Goal: Task Accomplishment & Management: Use online tool/utility

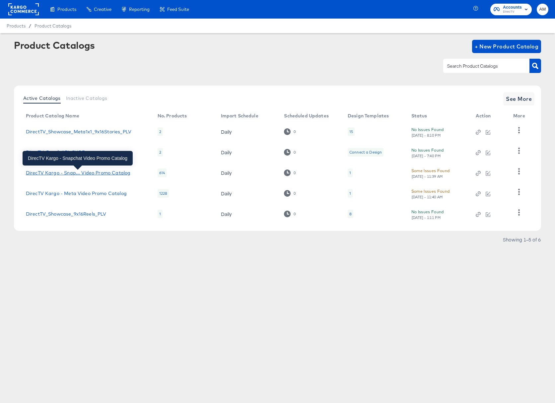
click at [94, 174] on div "DirecTV Kargo - Snap... Video Promo Catalog" at bounding box center [78, 172] width 105 height 5
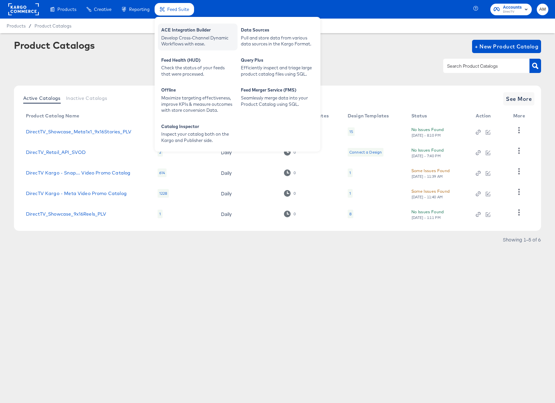
click at [190, 37] on div "Develop Cross-Channel Dynamic Workflows with ease." at bounding box center [197, 41] width 73 height 12
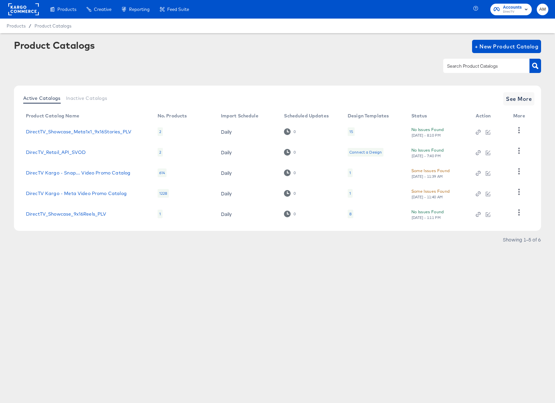
click at [360, 52] on div "Product Catalogs + New Product Catalog" at bounding box center [277, 46] width 527 height 13
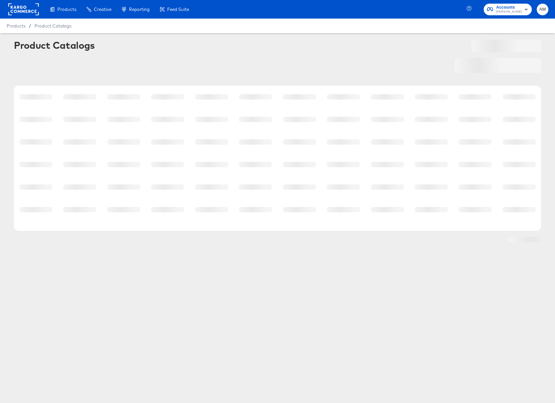
click at [503, 12] on span "Steve Madden" at bounding box center [510, 11] width 26 height 5
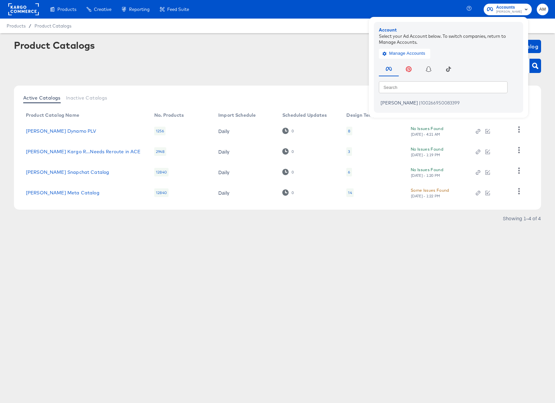
drag, startPoint x: 374, startPoint y: 11, endPoint x: 345, endPoint y: 15, distance: 29.9
click at [373, 10] on div "Products Creative Reporting Feed Suite Accounts Steve Madden Account Select you…" at bounding box center [277, 9] width 555 height 19
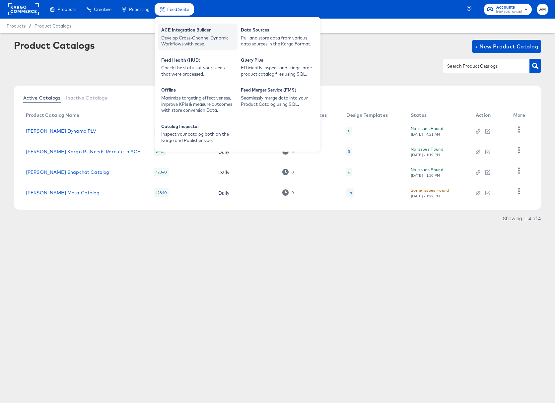
click at [187, 31] on div "ACE Integration Builder" at bounding box center [197, 31] width 73 height 8
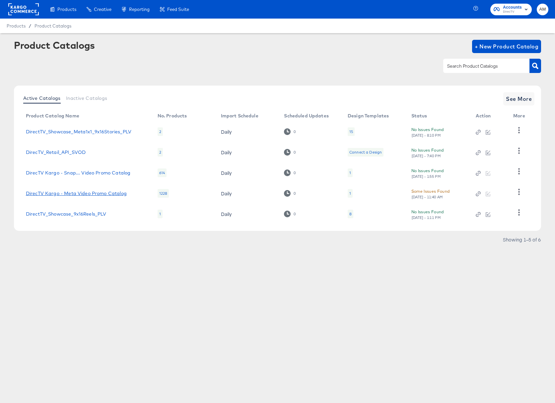
click at [70, 193] on link "DirecTV Kargo - Meta Video Promo Catalog" at bounding box center [76, 193] width 101 height 5
click at [109, 193] on link "DirecTV Kargo - Meta Video Promo Catalog" at bounding box center [76, 193] width 101 height 5
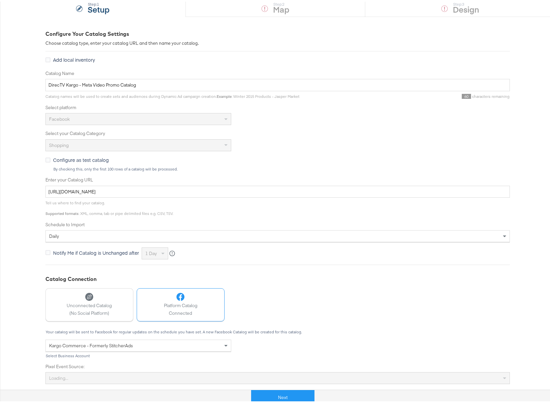
scroll to position [94, 0]
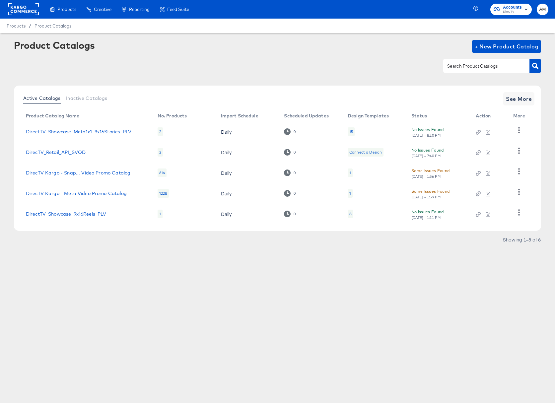
click at [419, 195] on div "[DATE] - 1:59 PM" at bounding box center [427, 197] width 30 height 5
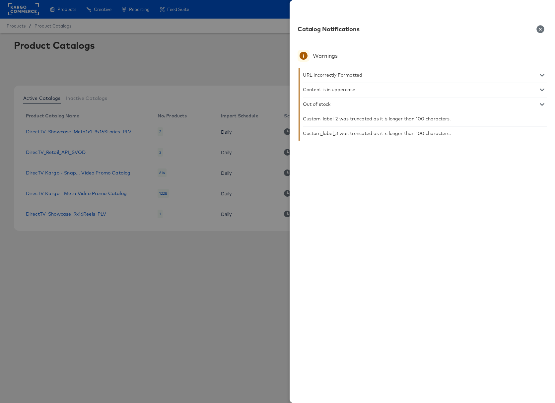
click at [541, 74] on icon "button" at bounding box center [542, 75] width 5 height 5
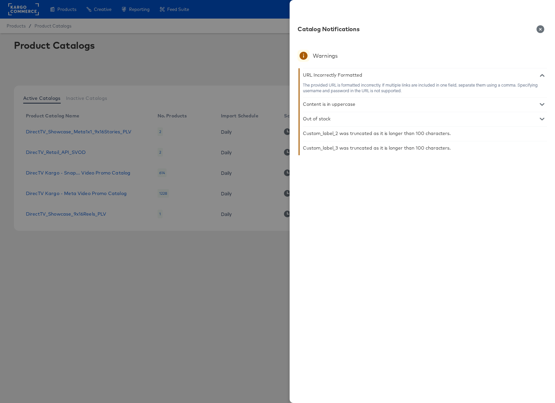
click at [269, 249] on div at bounding box center [277, 201] width 555 height 403
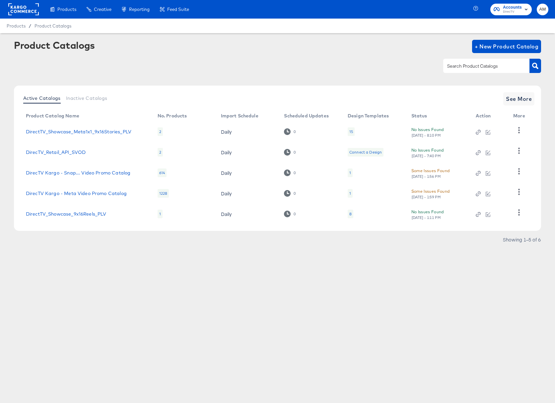
click at [434, 168] on div "Some Issues Found" at bounding box center [431, 170] width 39 height 7
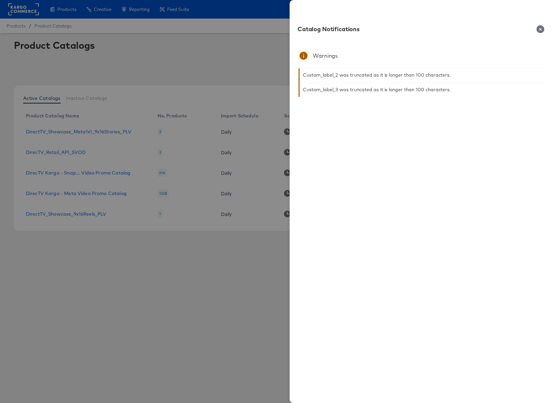
click at [540, 29] on icon "button" at bounding box center [541, 29] width 8 height 8
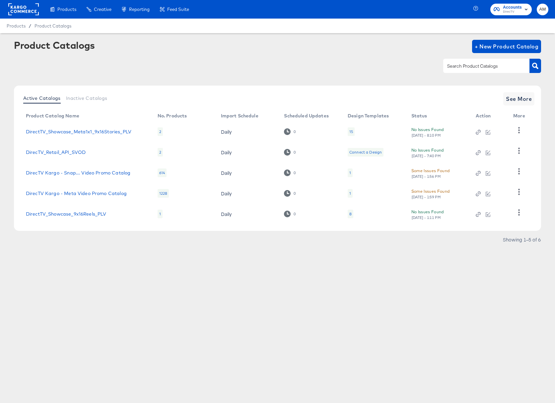
click at [433, 196] on div "[DATE] - 1:59 PM" at bounding box center [427, 197] width 30 height 5
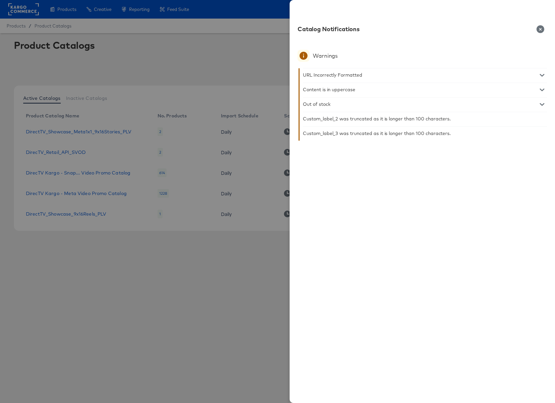
click at [541, 74] on icon "button" at bounding box center [542, 75] width 5 height 5
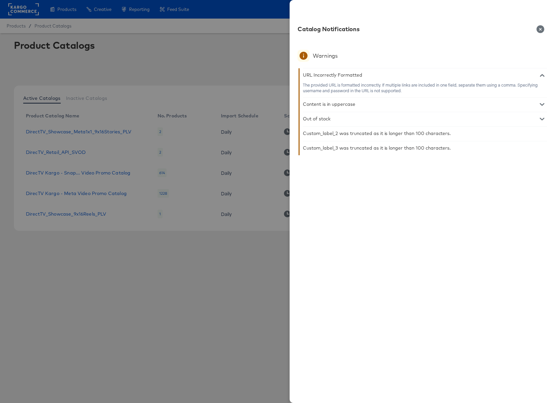
click at [541, 29] on icon "button" at bounding box center [541, 29] width 8 height 8
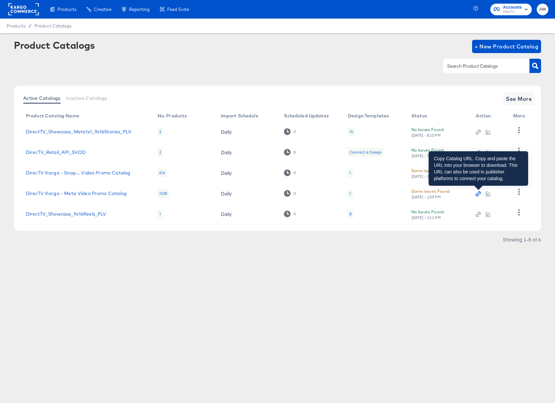
click at [478, 195] on icon "button" at bounding box center [478, 194] width 5 height 5
